Goal: Task Accomplishment & Management: Complete application form

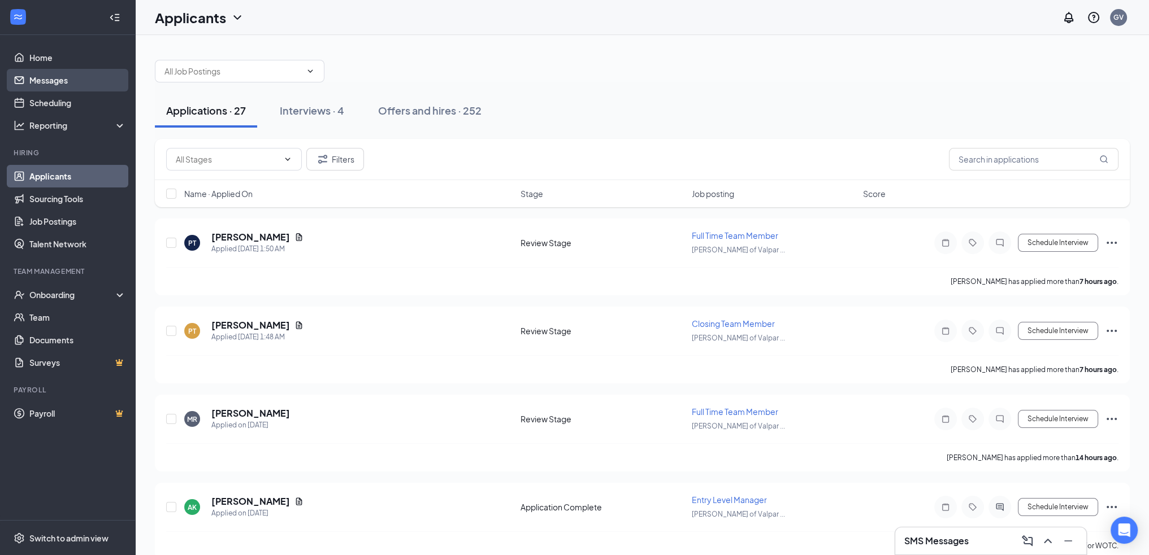
click at [59, 80] on link "Messages" at bounding box center [77, 80] width 97 height 23
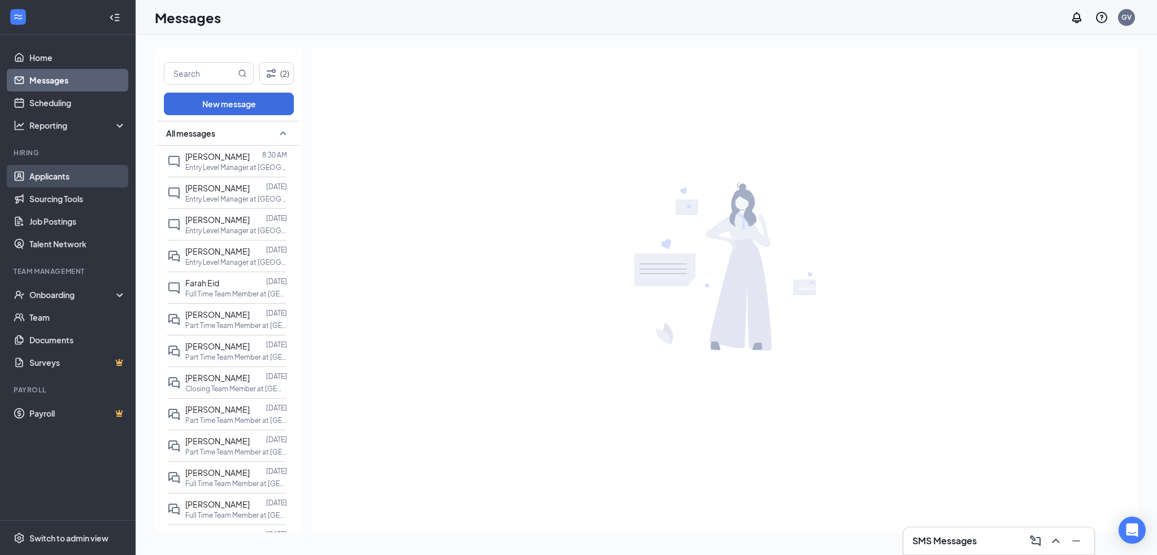
click at [58, 181] on link "Applicants" at bounding box center [77, 176] width 97 height 23
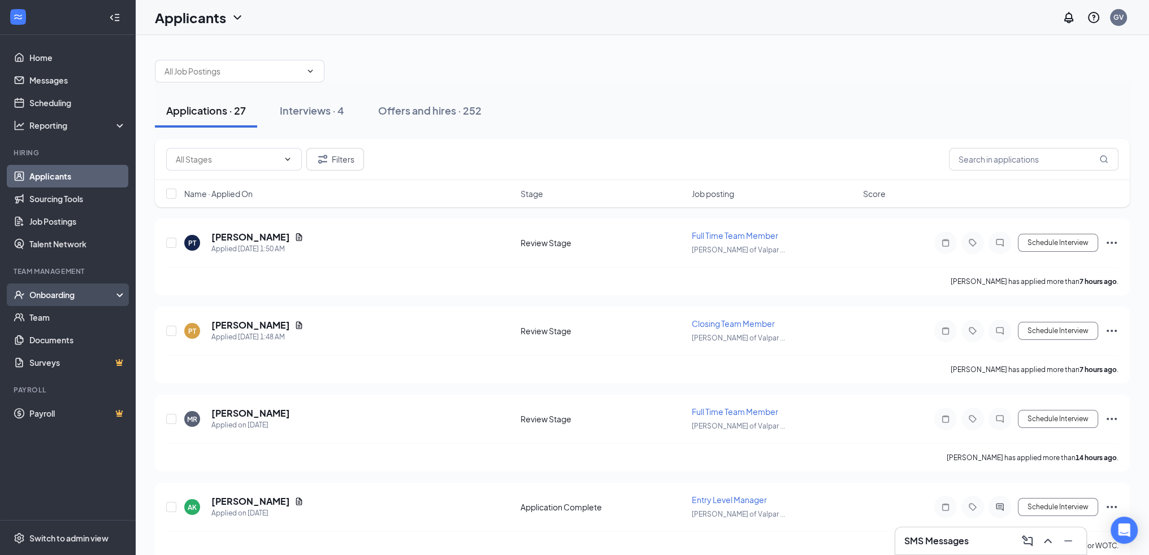
click at [60, 292] on div "Onboarding" at bounding box center [72, 294] width 87 height 11
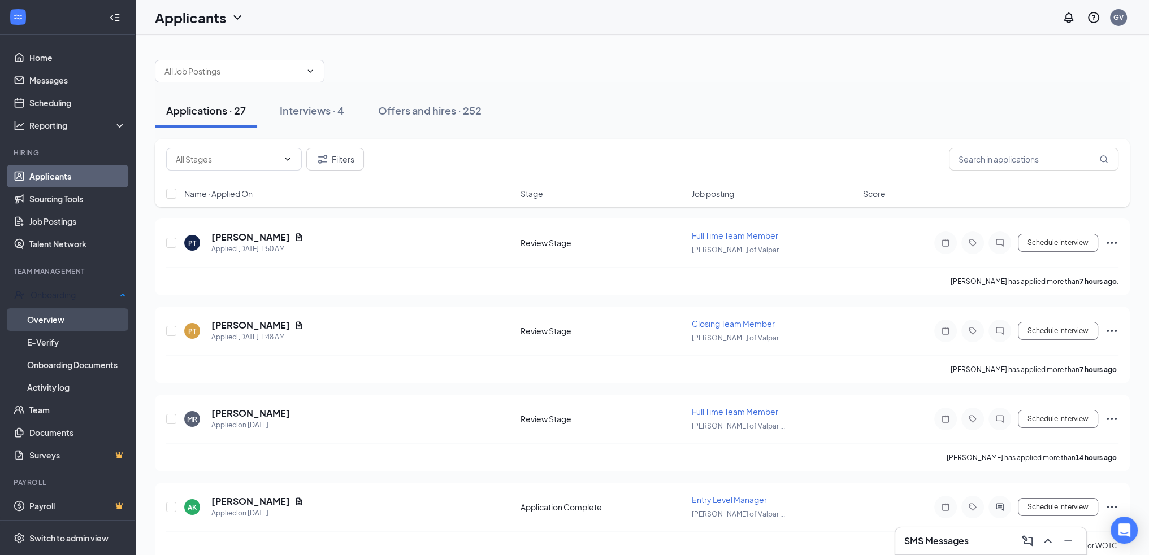
click at [54, 314] on link "Overview" at bounding box center [76, 319] width 99 height 23
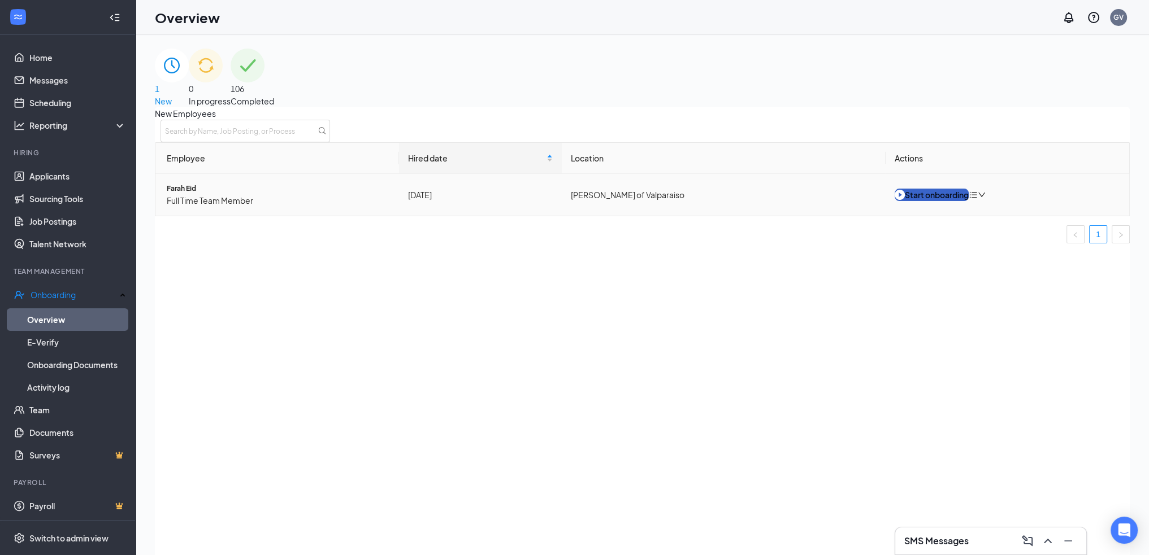
click at [934, 201] on div "Start onboarding" at bounding box center [931, 195] width 74 height 12
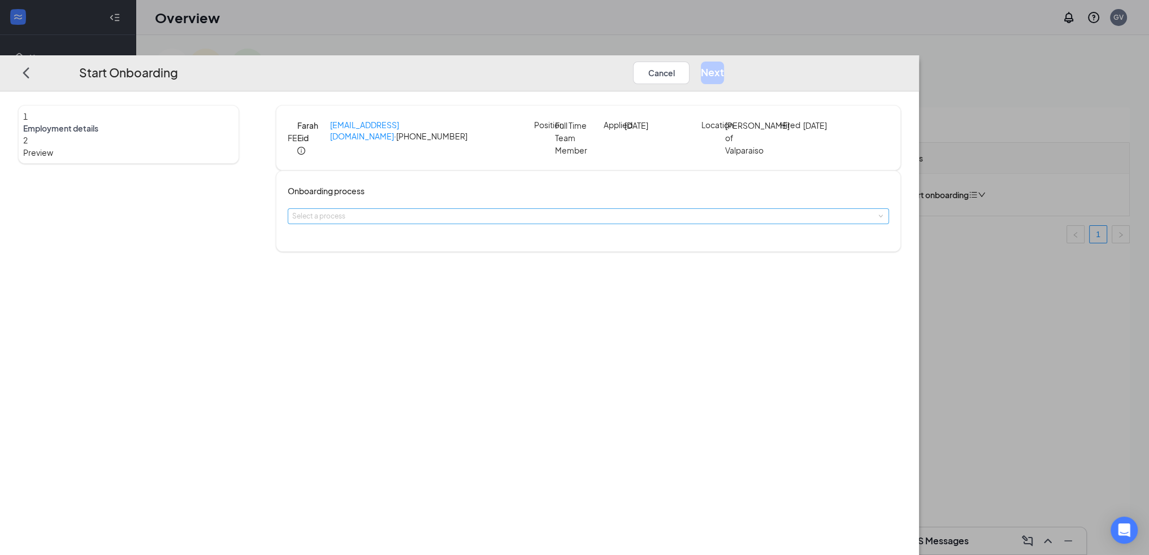
click at [579, 222] on div "Select a process" at bounding box center [586, 216] width 588 height 11
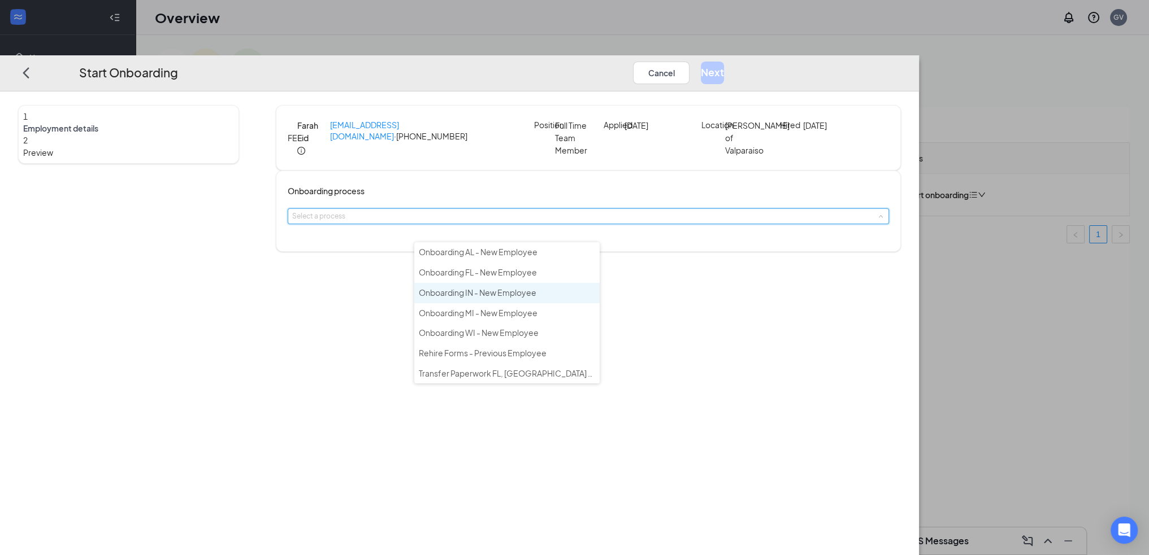
click at [488, 289] on span "Onboarding IN - New Employee" at bounding box center [478, 293] width 118 height 10
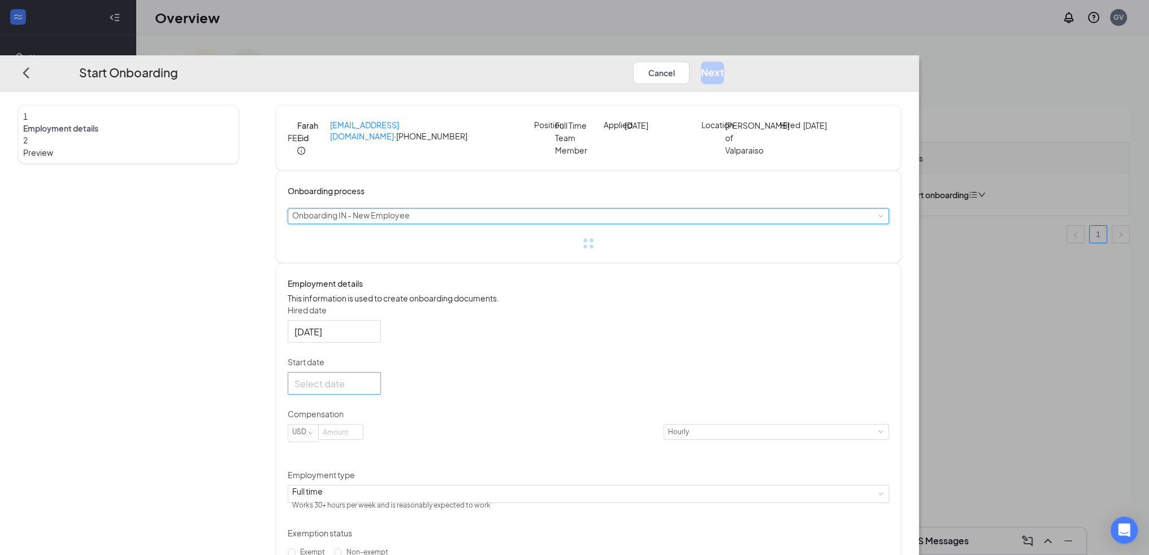
click at [374, 391] on div at bounding box center [334, 384] width 80 height 14
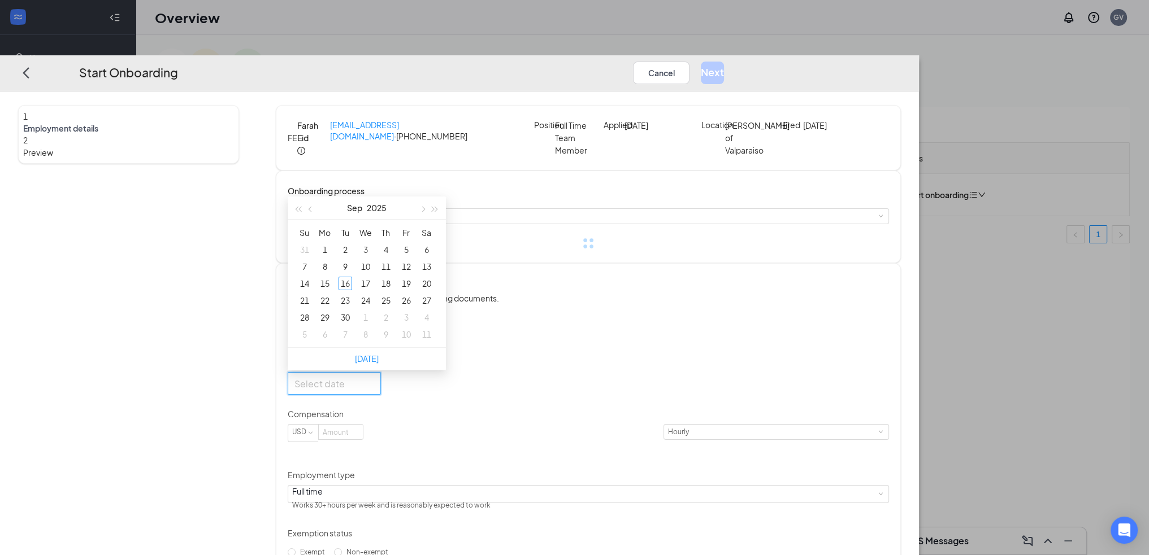
type input "[DATE]"
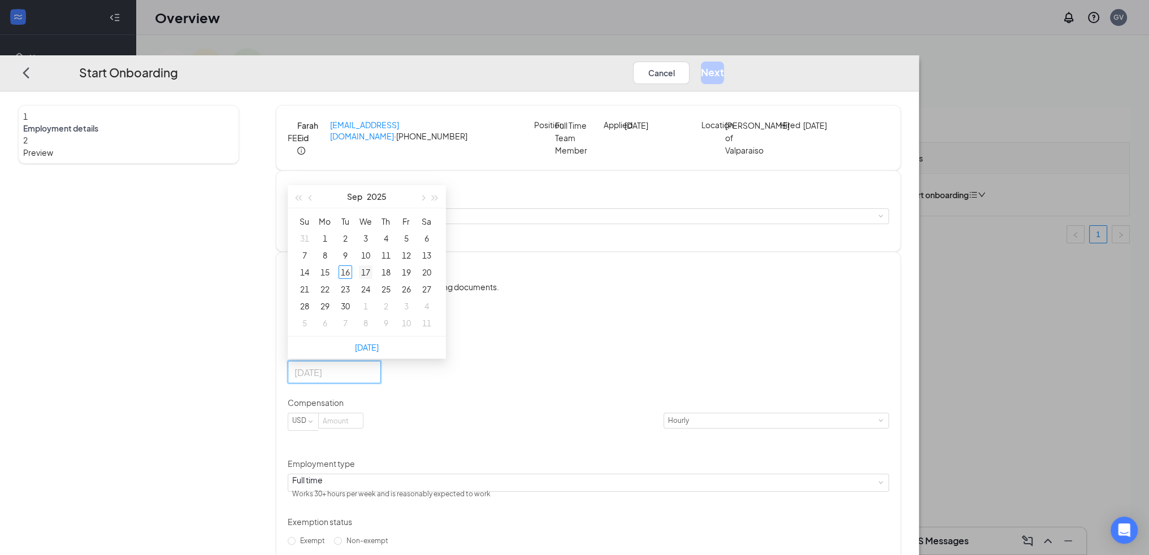
type input "[DATE]"
click at [372, 279] on div "17" at bounding box center [366, 273] width 14 height 14
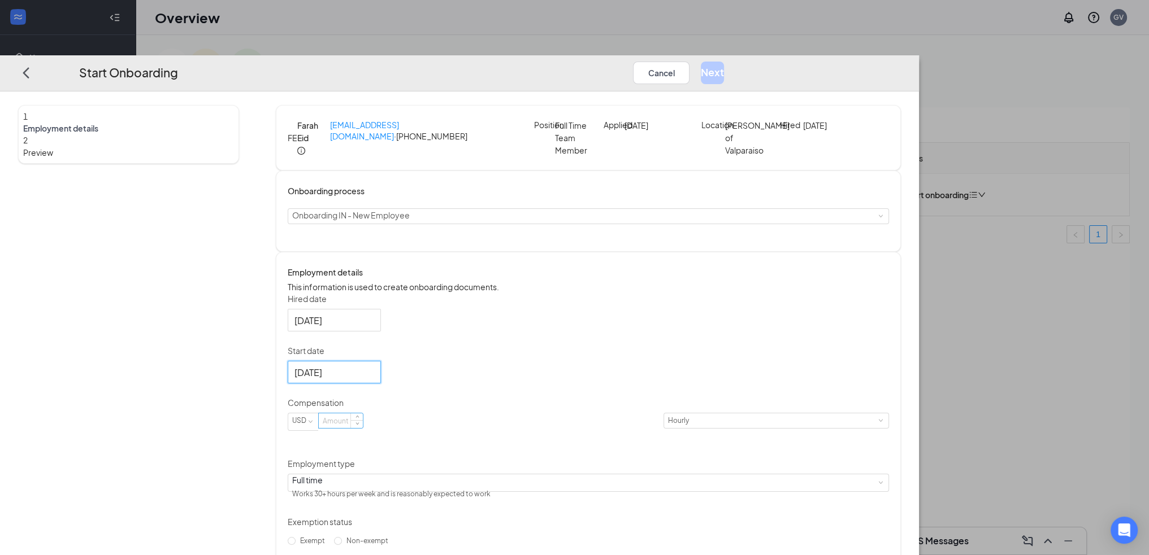
click at [363, 429] on input at bounding box center [341, 421] width 44 height 15
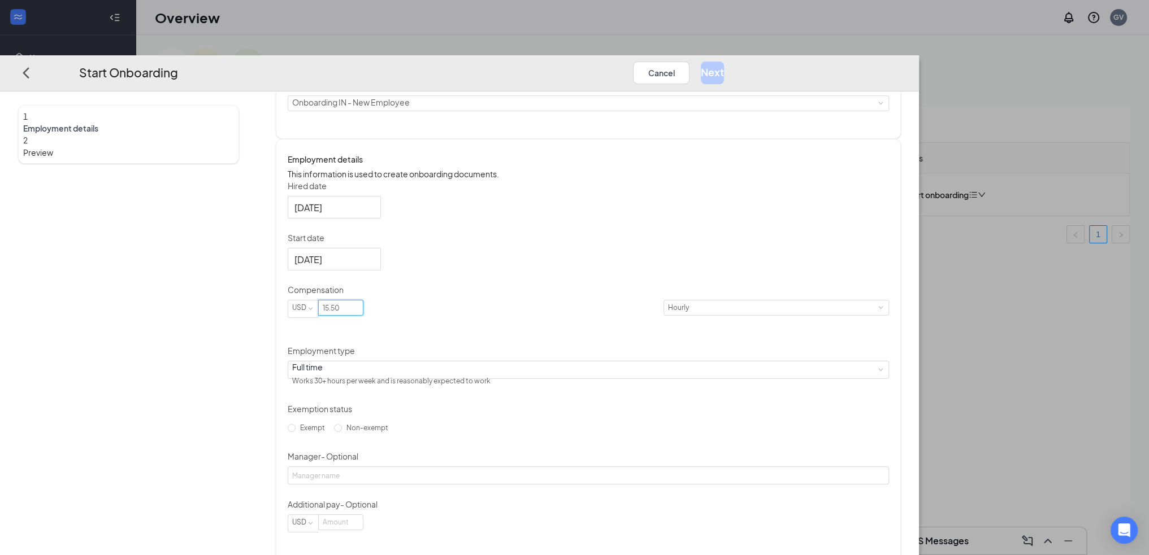
scroll to position [159, 0]
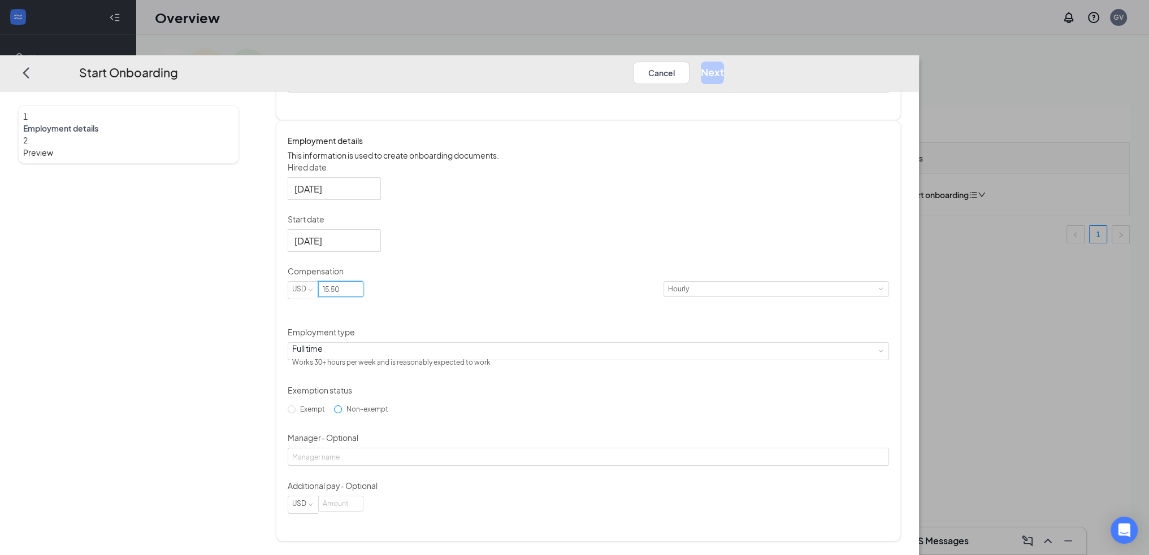
type input "15.5"
click at [393, 413] on span "Non-exempt" at bounding box center [367, 410] width 51 height 8
click at [342, 413] on input "Non-exempt" at bounding box center [338, 410] width 8 height 8
radio input "true"
click at [724, 62] on button "Next" at bounding box center [712, 73] width 23 height 23
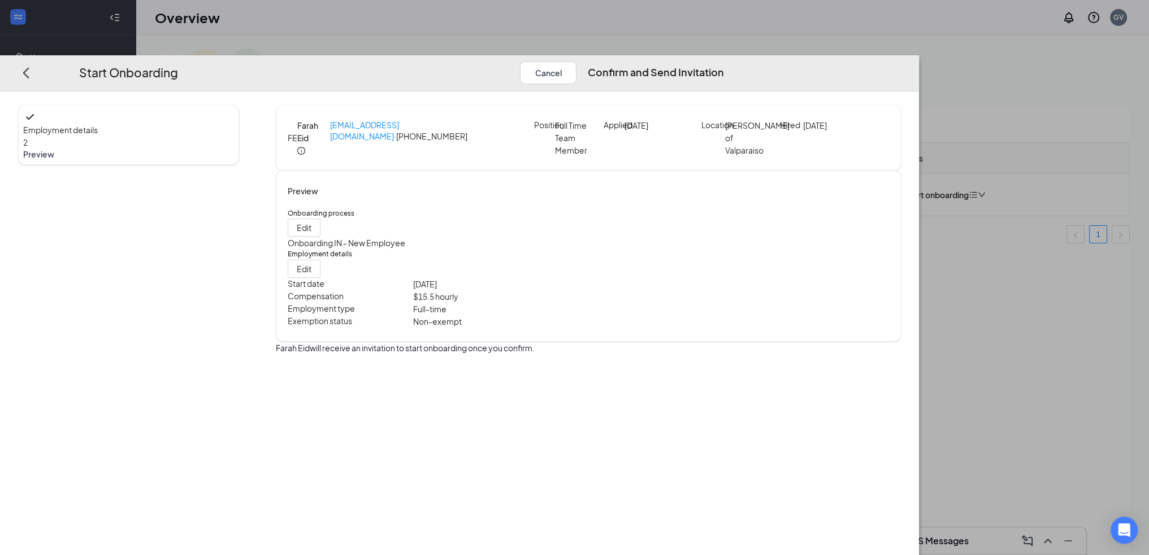
scroll to position [0, 0]
click at [724, 62] on button "Confirm and Send Invitation" at bounding box center [656, 73] width 136 height 23
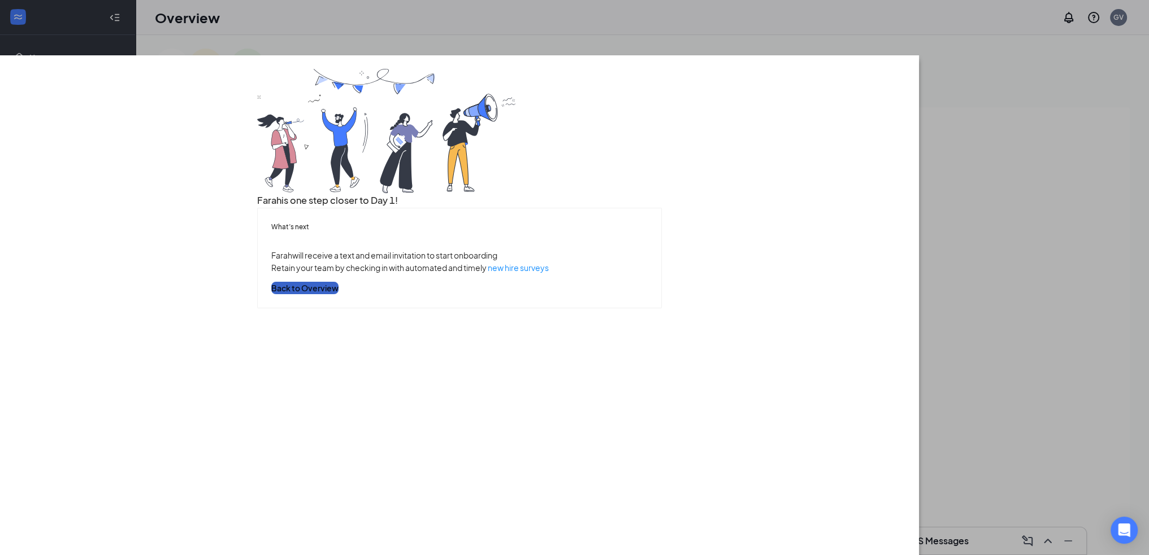
click at [338, 294] on button "Back to Overview" at bounding box center [304, 288] width 67 height 12
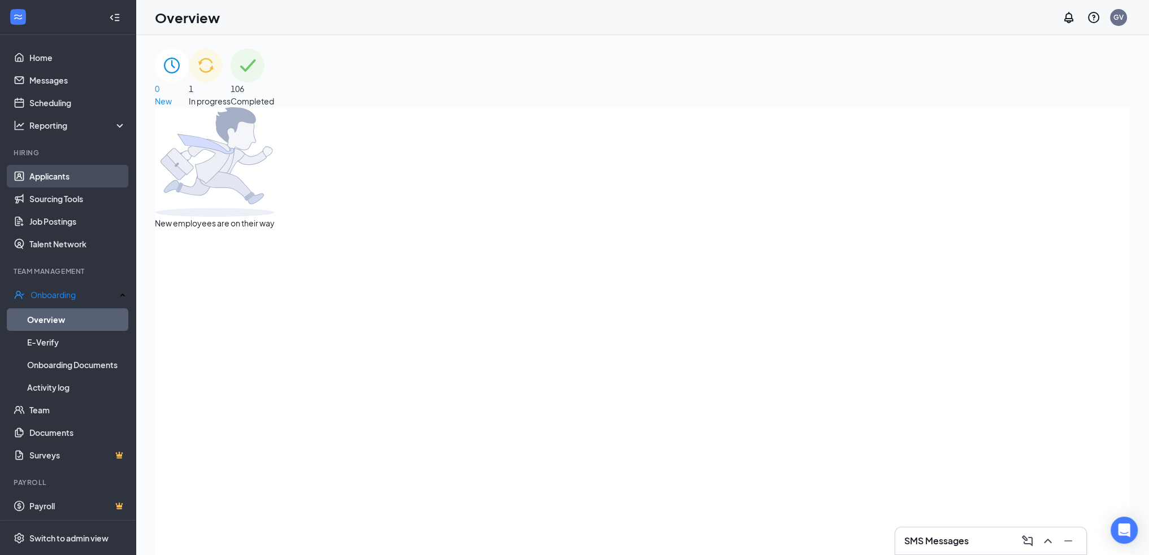
click at [57, 181] on link "Applicants" at bounding box center [77, 176] width 97 height 23
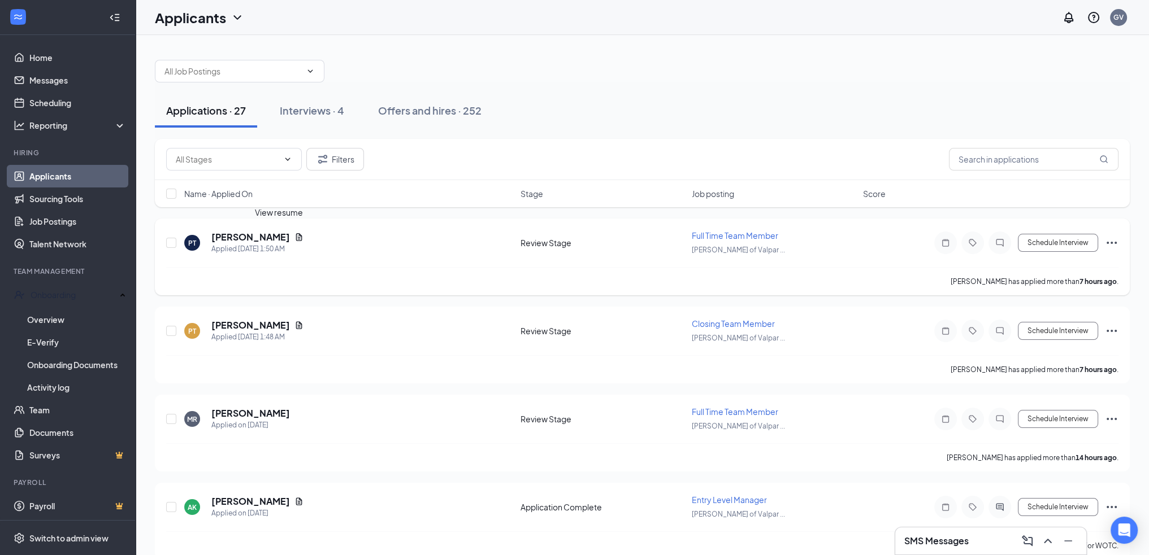
click at [294, 236] on icon "Document" at bounding box center [298, 237] width 9 height 9
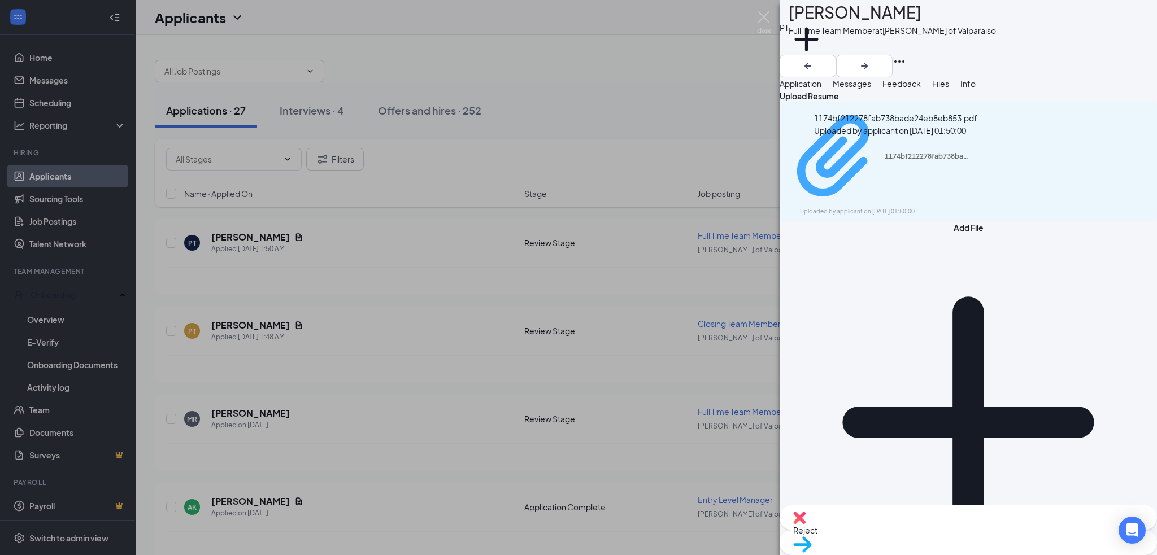
click at [861, 207] on div "Uploaded by applicant on [DATE] 01:50:00" at bounding box center [884, 211] width 169 height 9
click at [762, 15] on img at bounding box center [764, 22] width 14 height 22
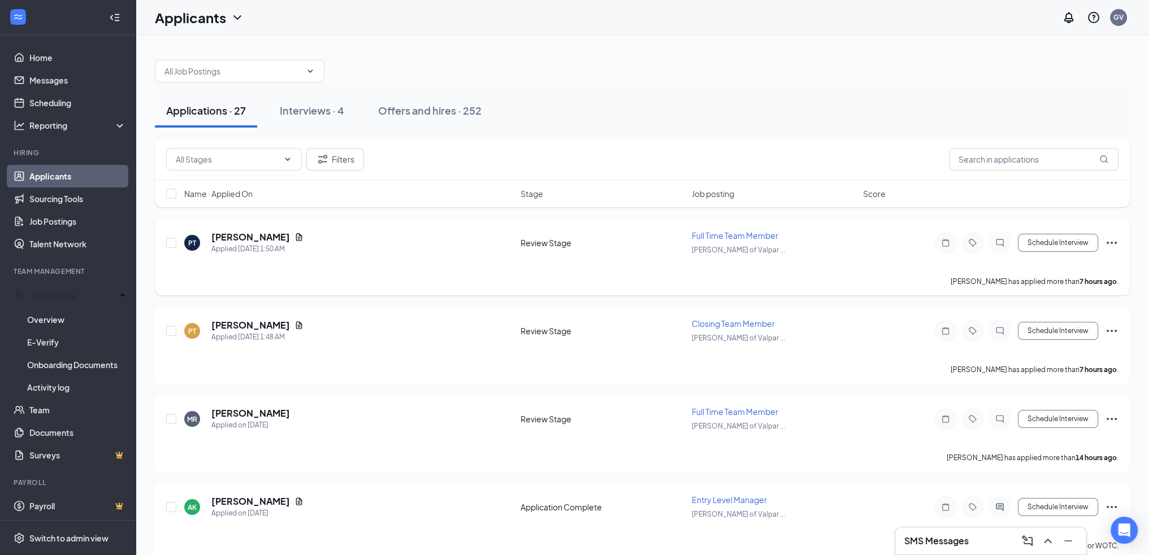
click at [1114, 240] on icon "Ellipses" at bounding box center [1111, 243] width 14 height 14
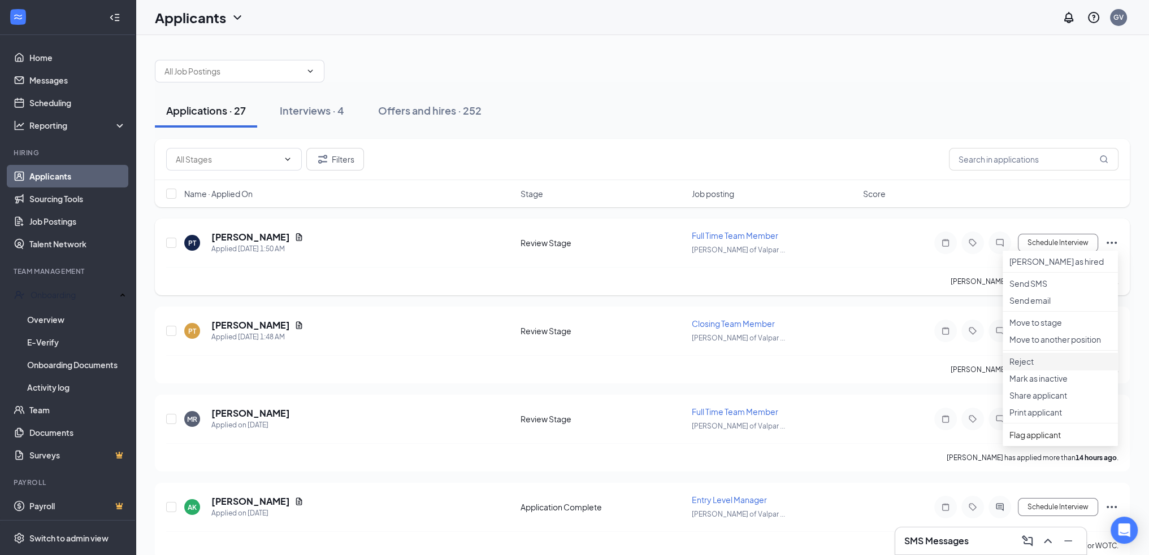
click at [1037, 367] on p "Reject" at bounding box center [1060, 361] width 102 height 11
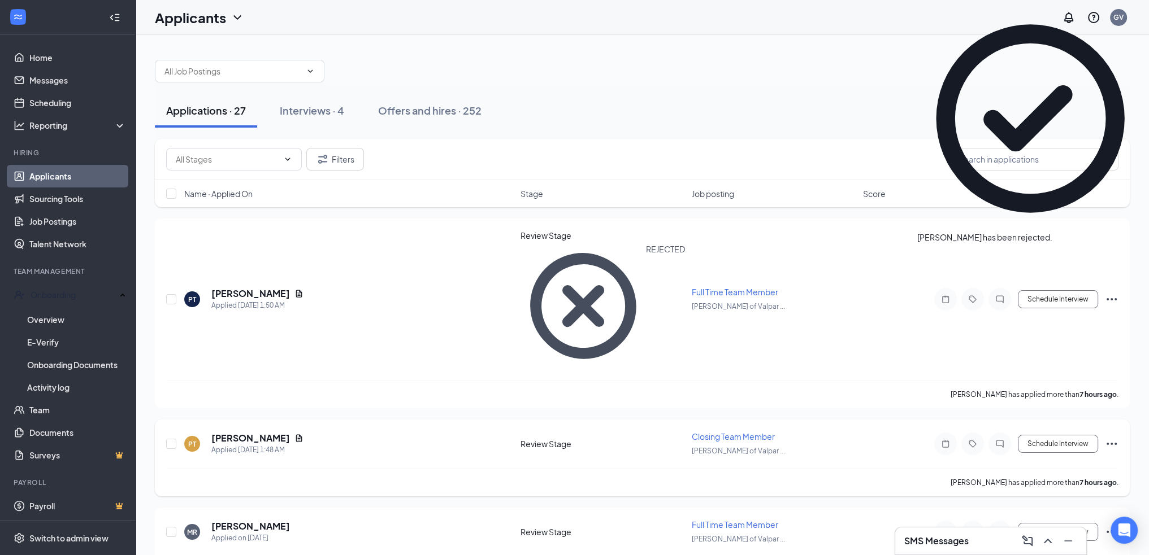
click at [1108, 437] on icon "Ellipses" at bounding box center [1111, 444] width 14 height 14
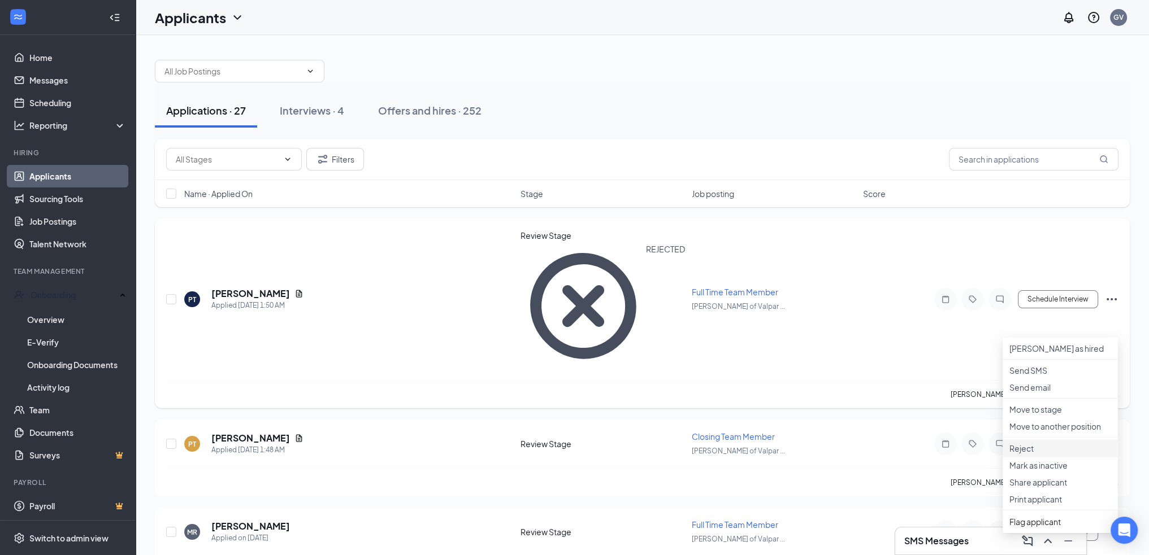
click at [1019, 454] on p "Reject" at bounding box center [1060, 448] width 102 height 11
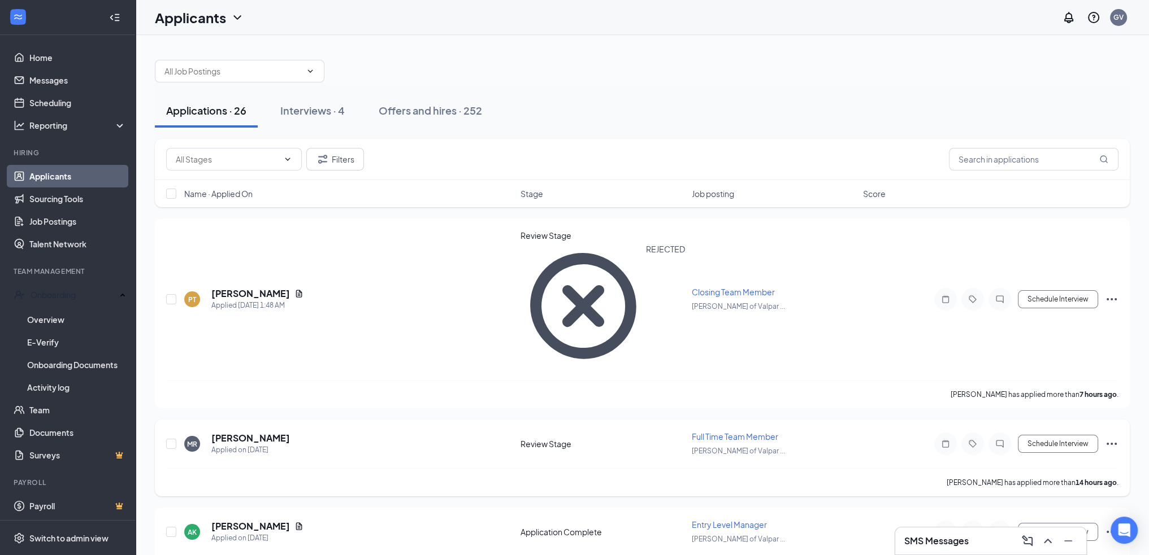
click at [1110, 437] on icon "Ellipses" at bounding box center [1111, 444] width 14 height 14
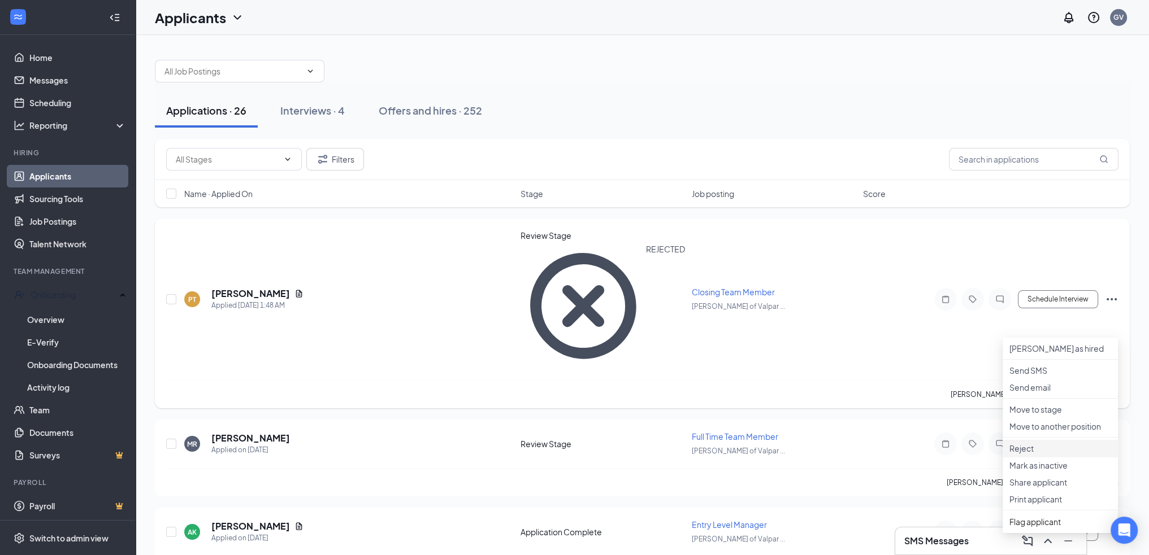
click at [1030, 454] on p "Reject" at bounding box center [1060, 448] width 102 height 11
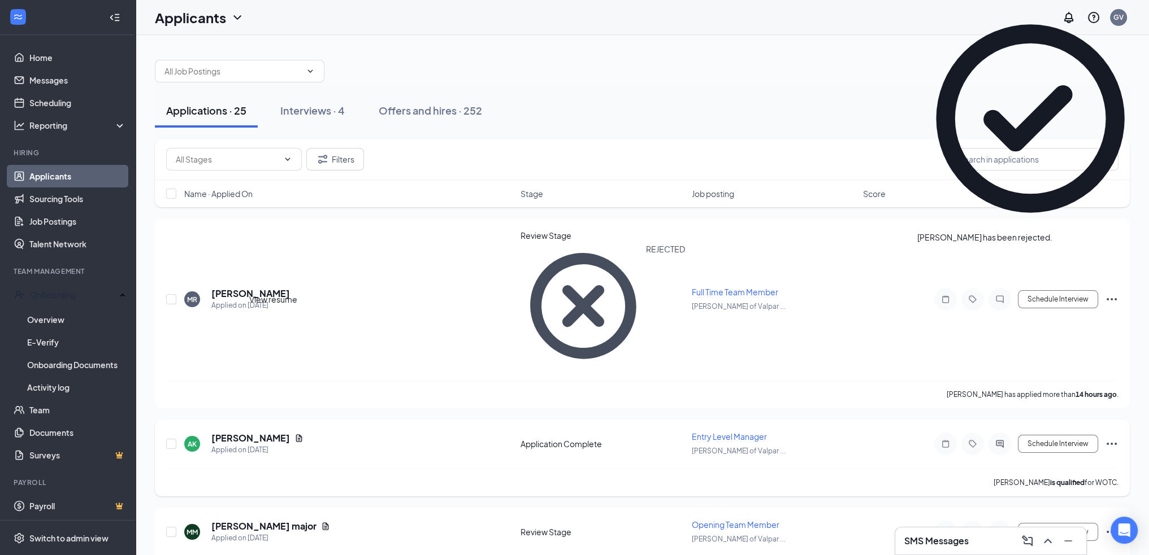
click at [296, 435] on icon "Document" at bounding box center [299, 438] width 6 height 7
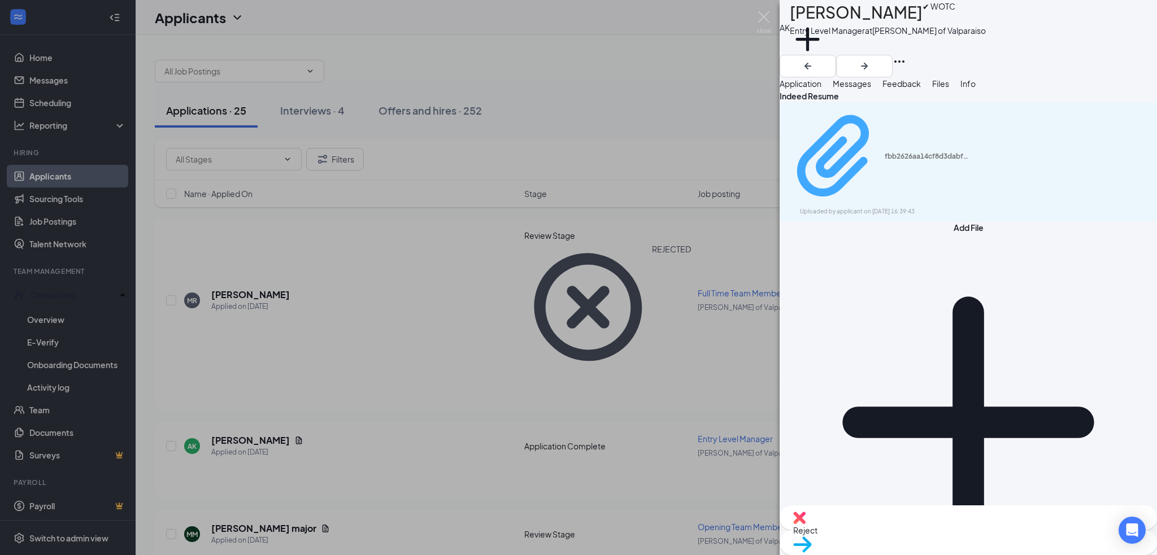
click at [906, 207] on div "Uploaded by applicant on [DATE] 16:39:43" at bounding box center [884, 211] width 169 height 9
click at [757, 15] on img at bounding box center [764, 22] width 14 height 22
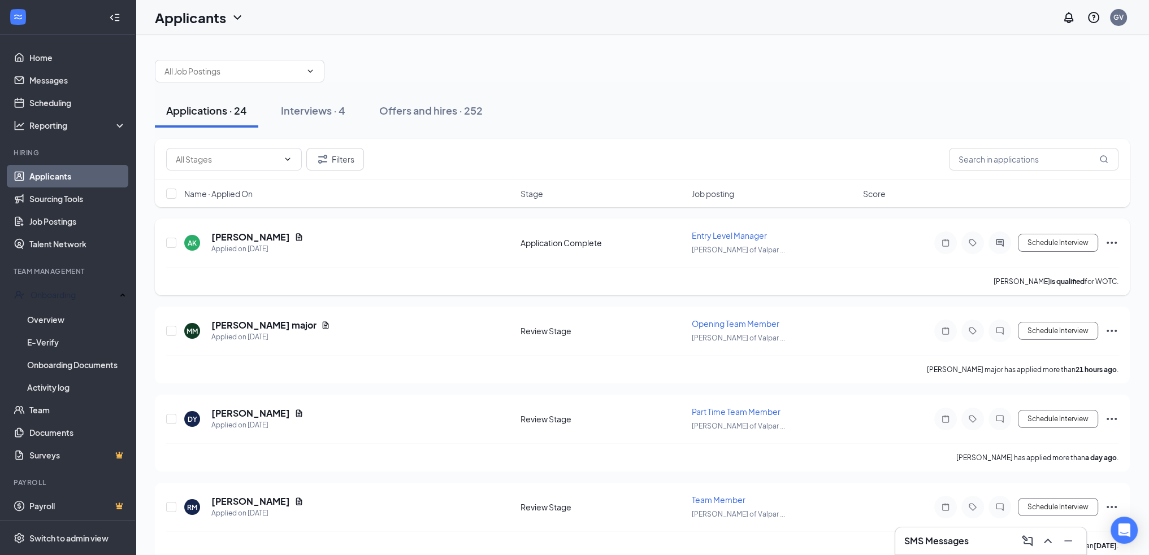
click at [1114, 242] on icon "Ellipses" at bounding box center [1111, 243] width 14 height 14
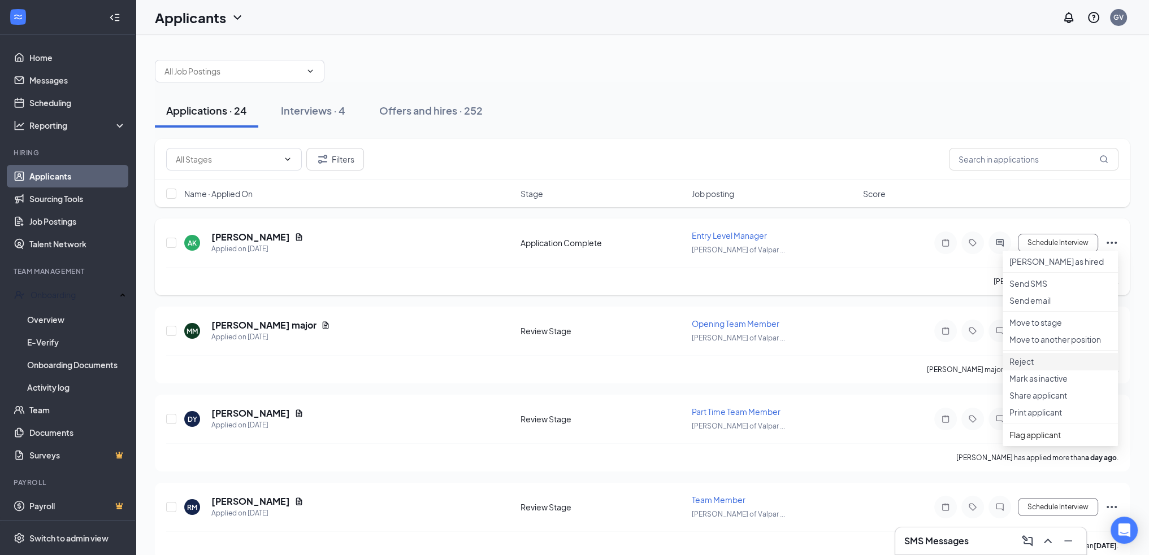
click at [1037, 367] on p "Reject" at bounding box center [1060, 361] width 102 height 11
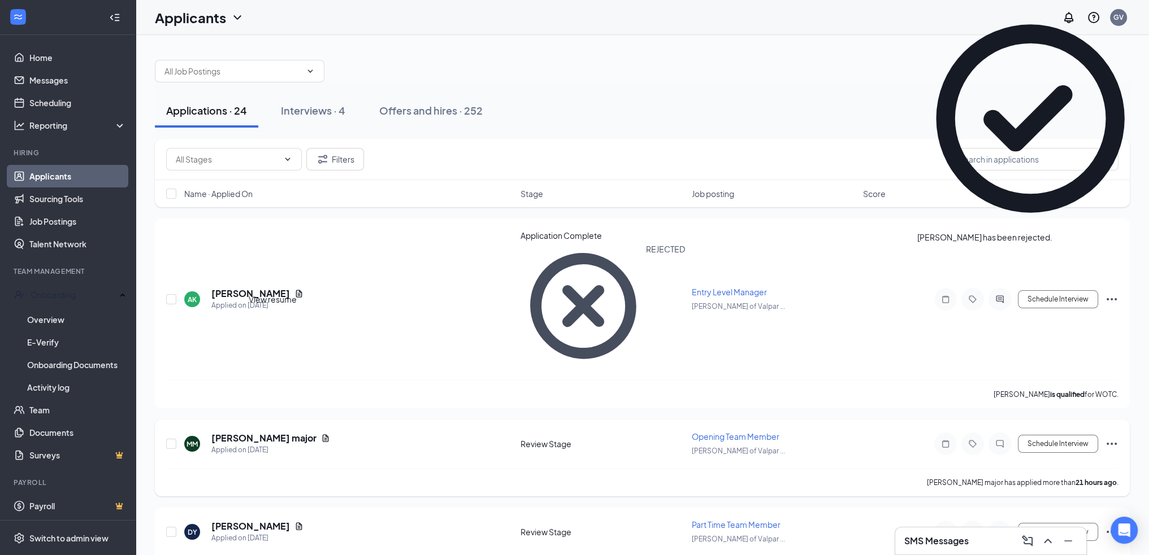
click at [321, 434] on icon "Document" at bounding box center [325, 438] width 9 height 9
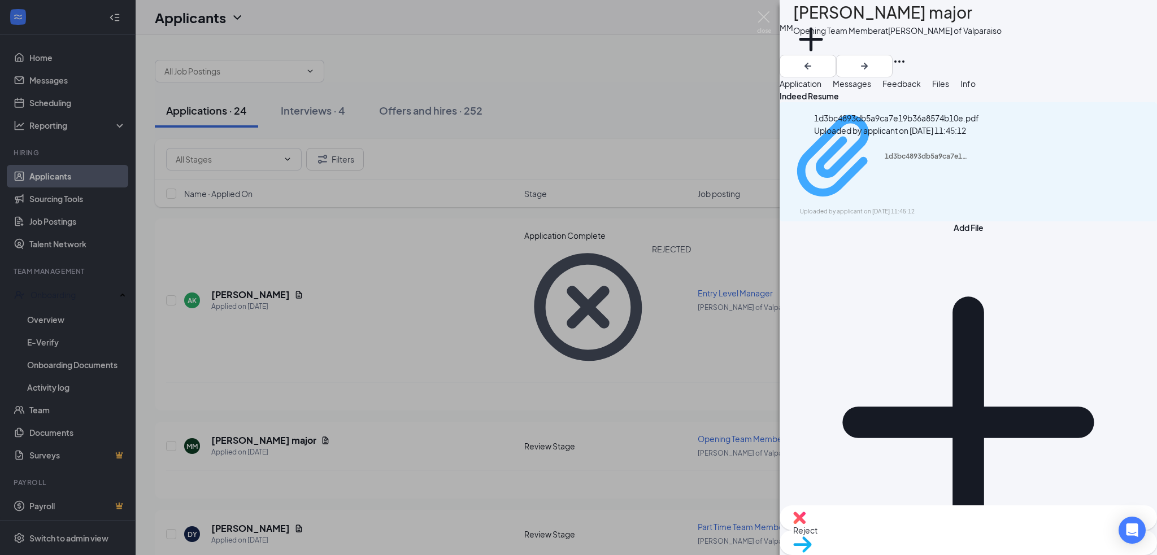
click at [851, 157] on div "1d3bc4893db5a9ca7e19b36a8574b10e.pdf Uploaded by applicant on [DATE] 11:45:12" at bounding box center [877, 161] width 183 height 109
click at [759, 20] on img at bounding box center [764, 22] width 14 height 22
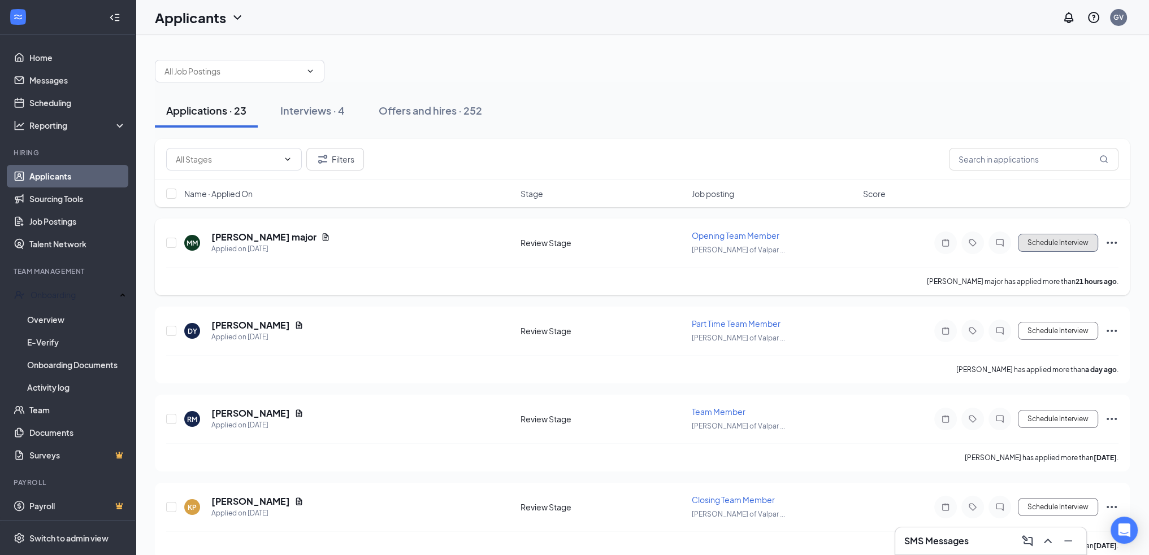
click at [1035, 250] on button "Schedule Interview" at bounding box center [1057, 243] width 80 height 18
radio input "true"
radio input "false"
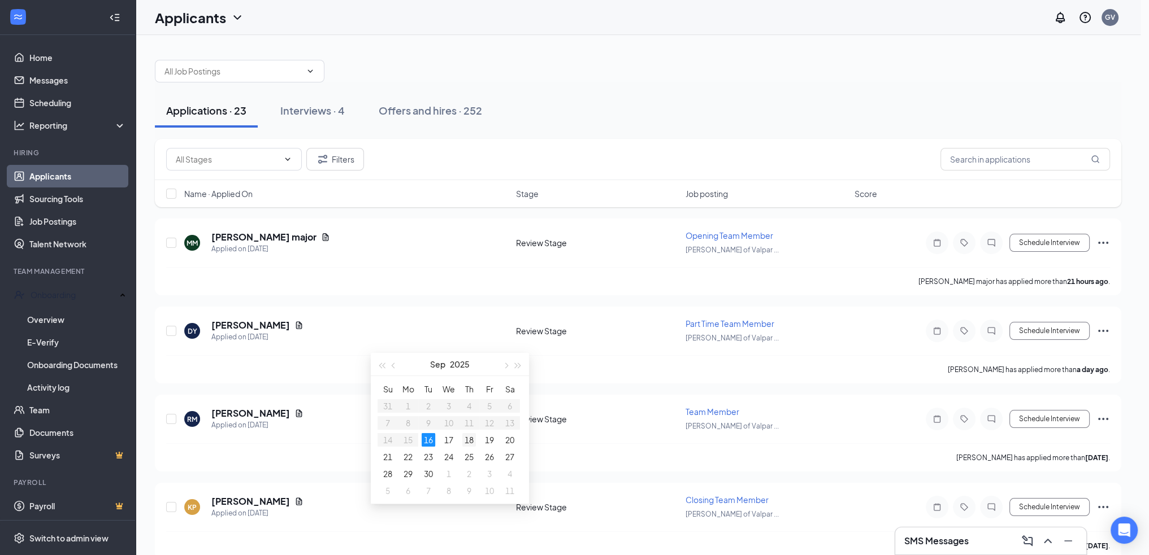
type input "[DATE]"
click at [468, 439] on div "18" at bounding box center [469, 440] width 14 height 14
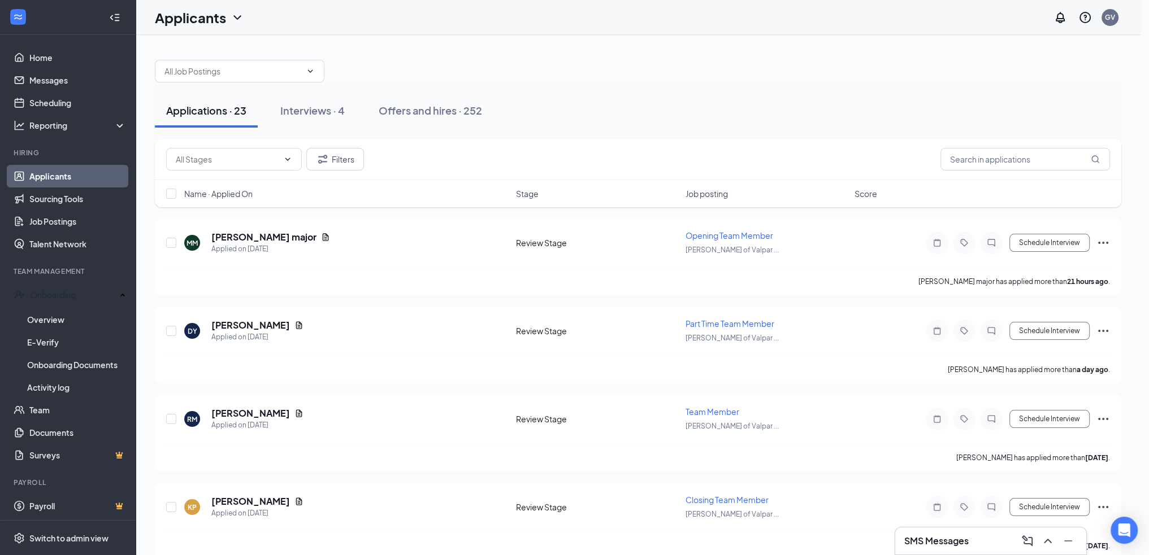
type input "04:00 PM"
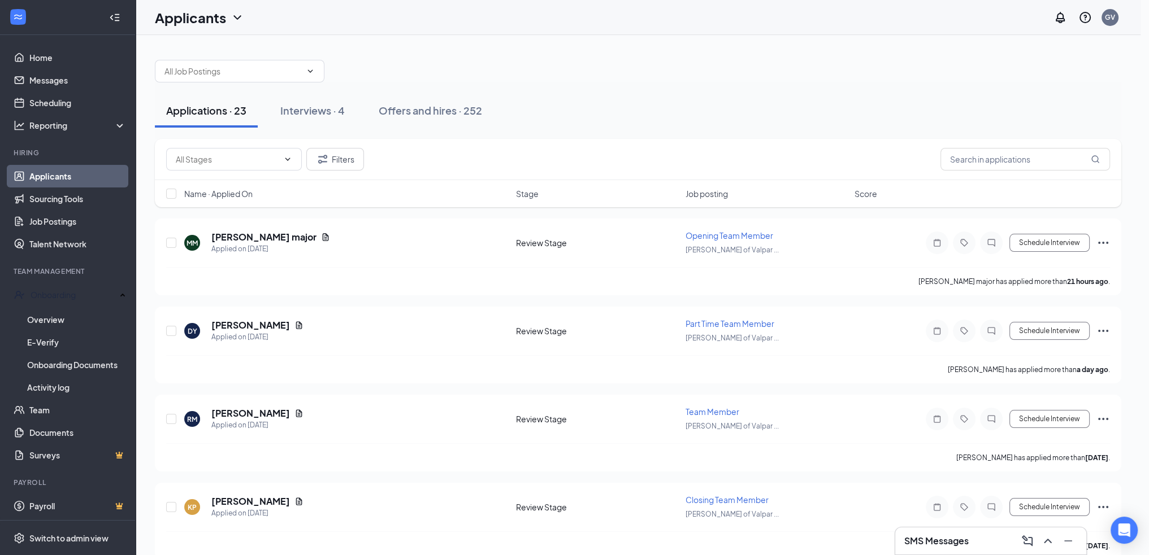
scroll to position [1582, 0]
type input "04:15 PM"
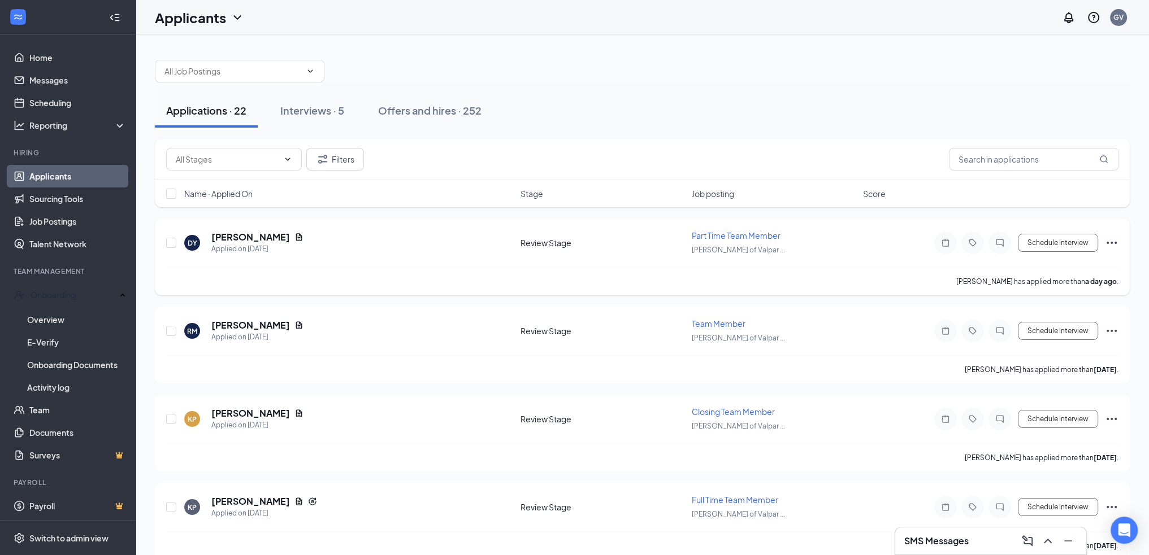
click at [1110, 242] on icon "Ellipses" at bounding box center [1111, 243] width 10 height 2
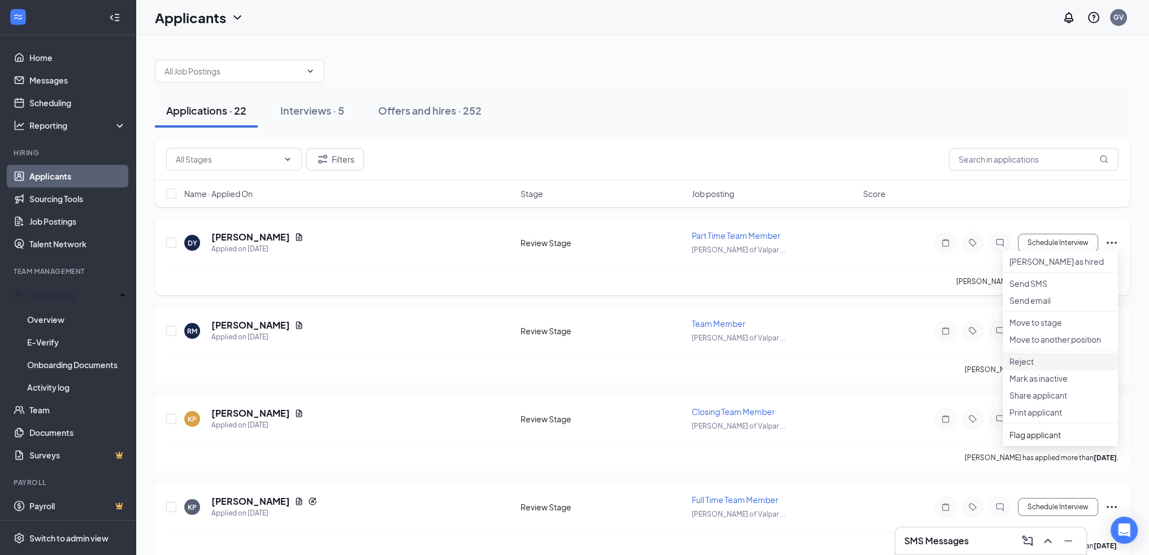
click at [1025, 367] on p "Reject" at bounding box center [1060, 361] width 102 height 11
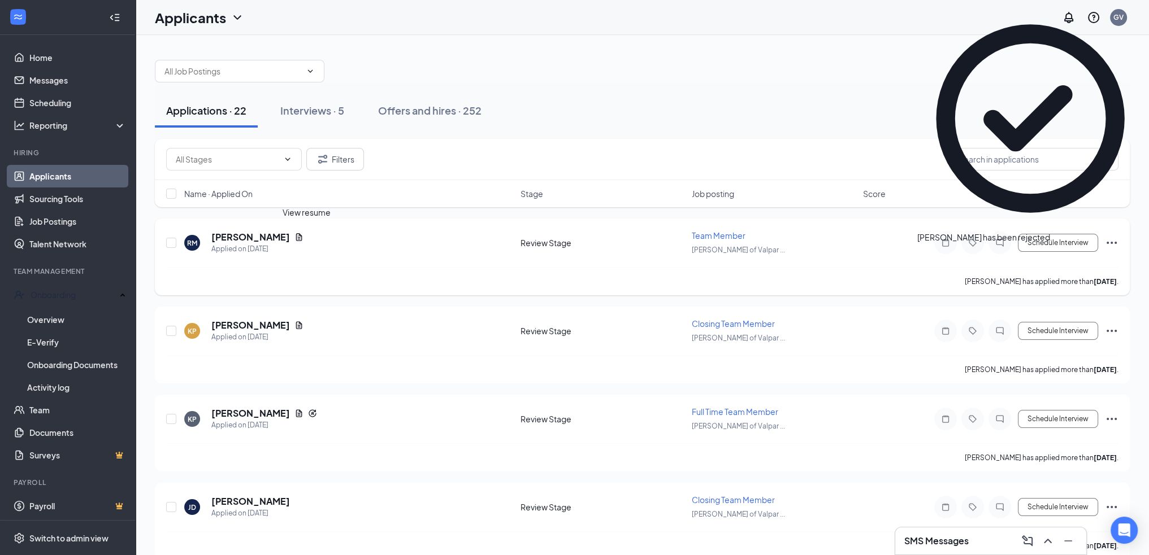
click at [303, 238] on icon "Document" at bounding box center [298, 237] width 9 height 9
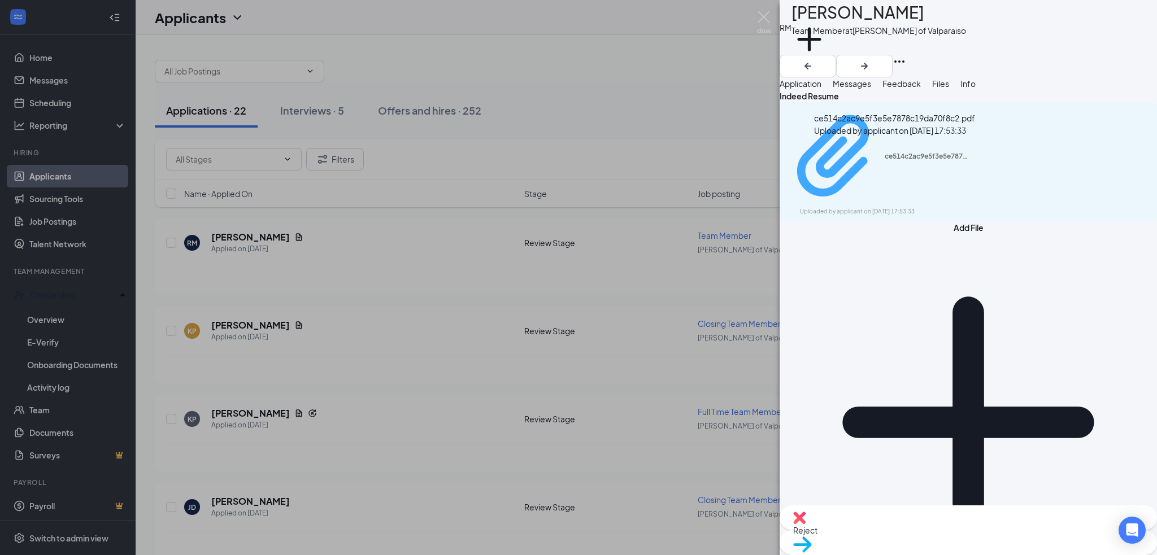
click at [885, 152] on div "ce514c2ac9e5f3e5e7878c19da70f8c2.pdf" at bounding box center [927, 156] width 85 height 9
click at [766, 11] on img at bounding box center [764, 22] width 14 height 22
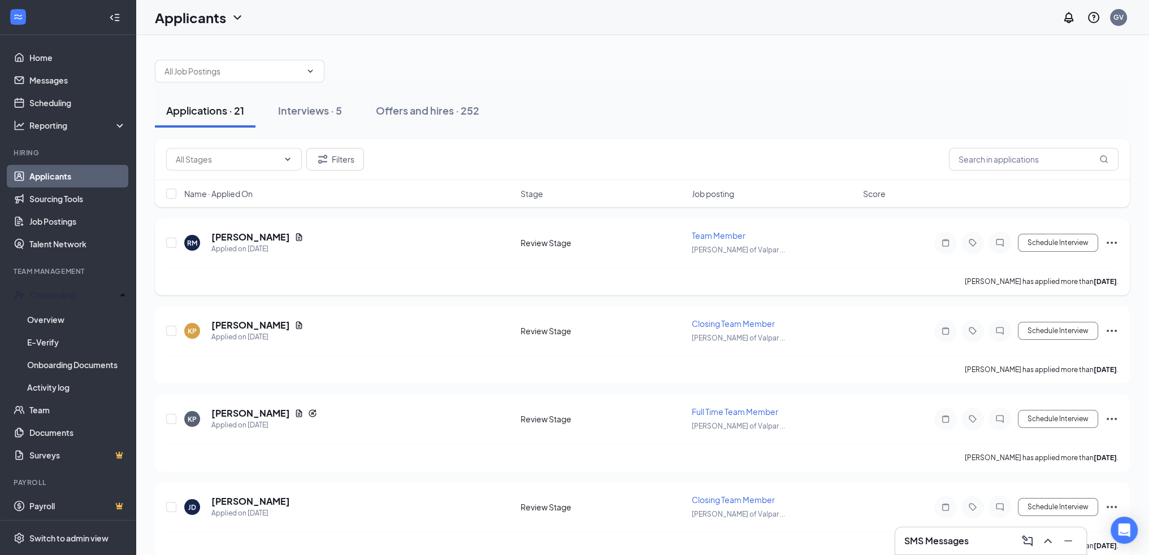
click at [1116, 241] on icon "Ellipses" at bounding box center [1111, 243] width 14 height 14
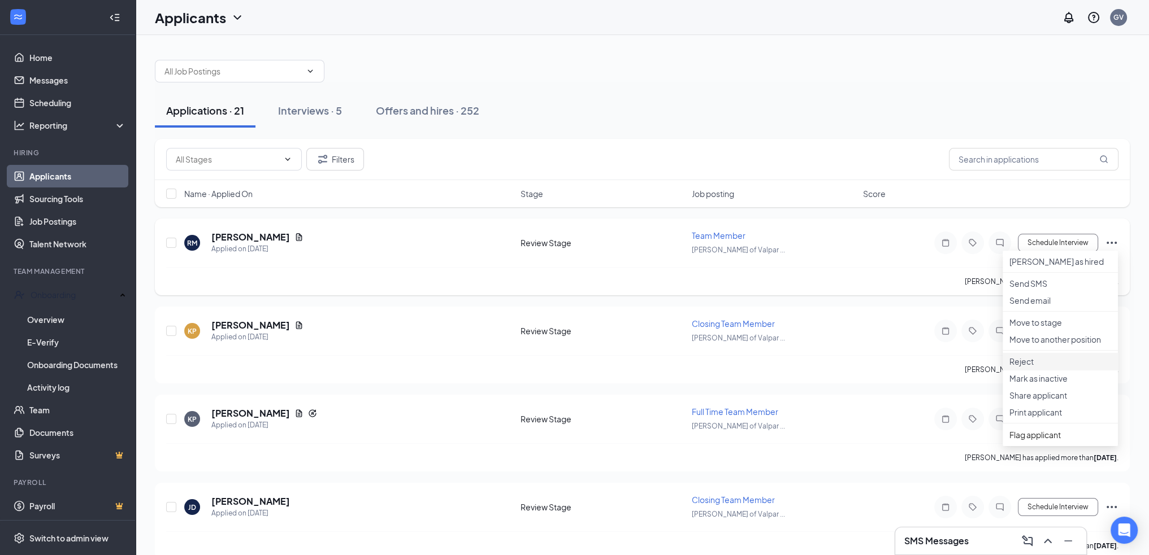
click at [1054, 367] on p "Reject" at bounding box center [1060, 361] width 102 height 11
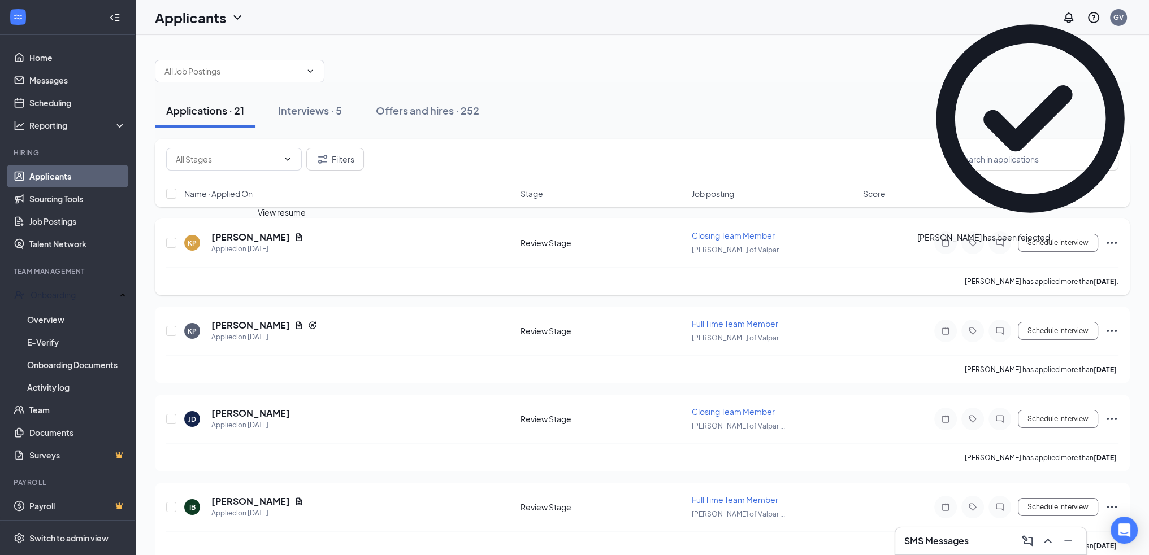
click at [294, 233] on icon "Document" at bounding box center [298, 237] width 9 height 9
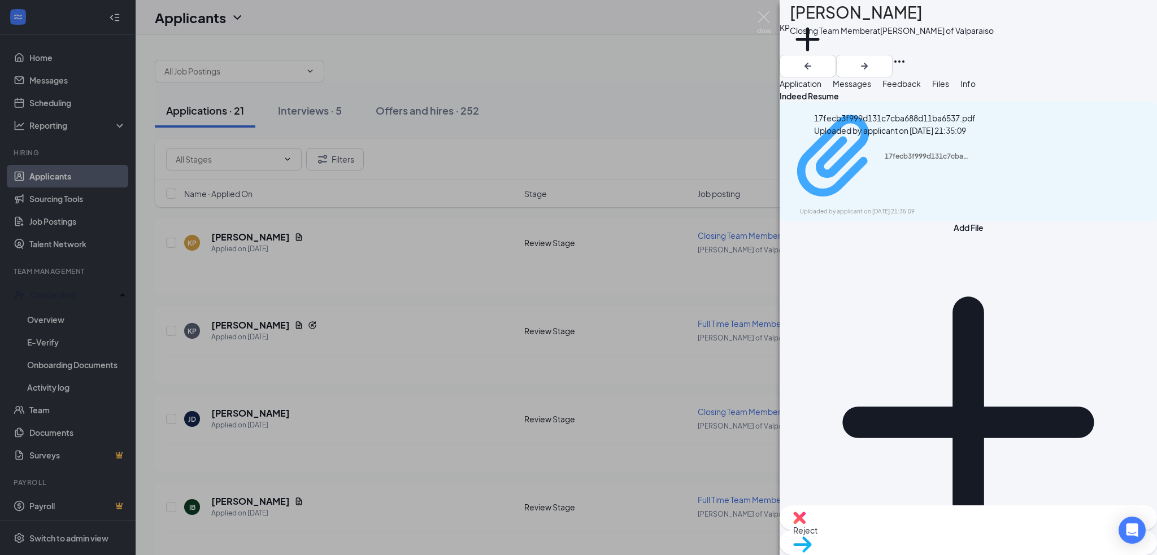
click at [827, 207] on div "Uploaded by applicant on [DATE] 21:35:09" at bounding box center [884, 211] width 169 height 9
click at [758, 18] on img at bounding box center [764, 22] width 14 height 22
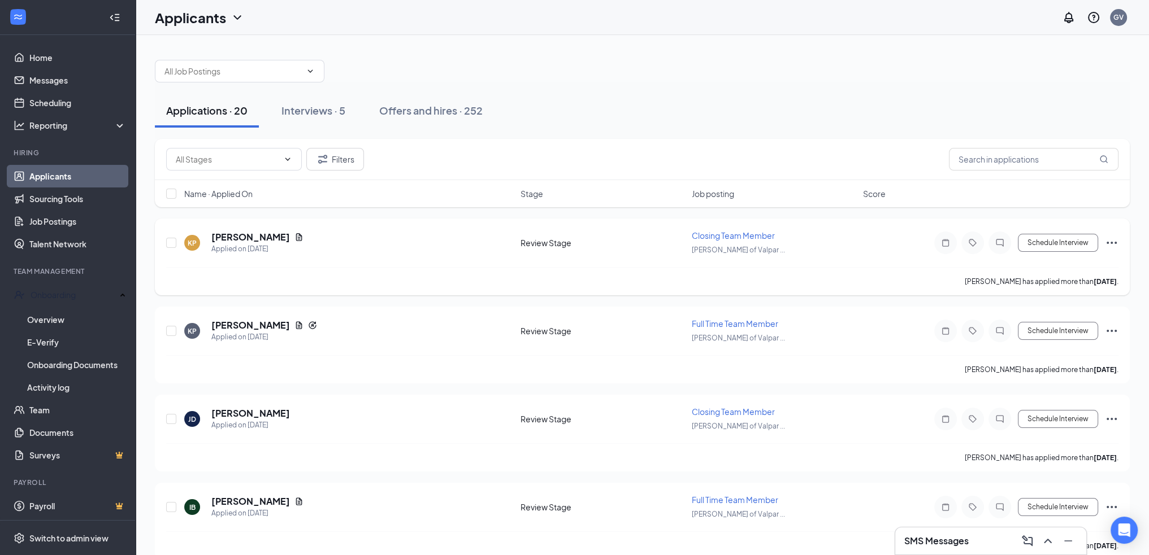
click at [1111, 245] on icon "Ellipses" at bounding box center [1111, 243] width 14 height 14
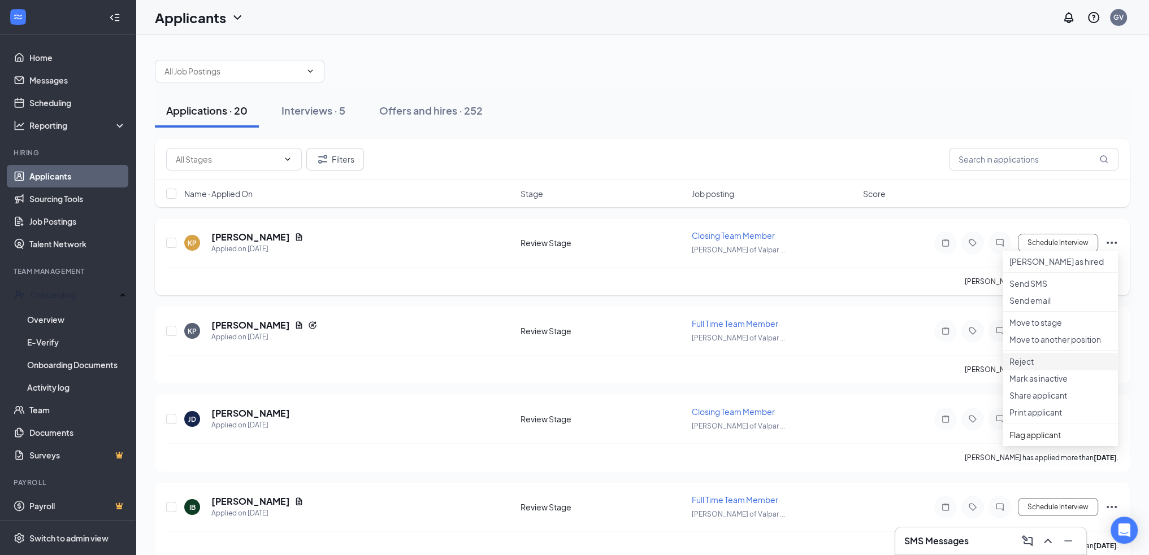
click at [1038, 367] on p "Reject" at bounding box center [1060, 361] width 102 height 11
